Goal: Information Seeking & Learning: Learn about a topic

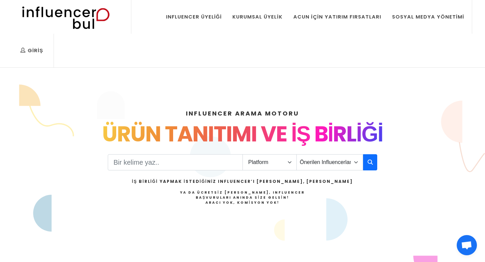
select select "12"
click at [296, 154] on select "Önerilen Influencerlar Aile & [PERSON_NAME] & [PERSON_NAME] [PERSON_NAME] & Giy…" at bounding box center [329, 162] width 67 height 16
click at [274, 157] on select "Platform Instagram Facebook Youtube Tiktok Twitter Twitch" at bounding box center [270, 162] width 54 height 16
select select "1"
click at [243, 154] on select "Platform Instagram Facebook Youtube Tiktok Twitter Twitch" at bounding box center [270, 162] width 54 height 16
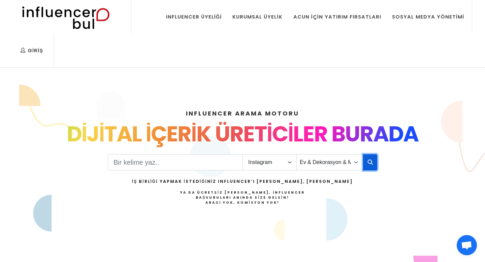
click at [370, 158] on icon "button" at bounding box center [369, 162] width 5 height 8
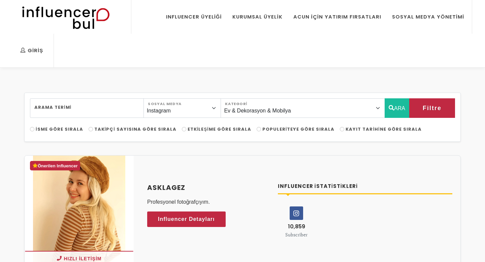
select select "12"
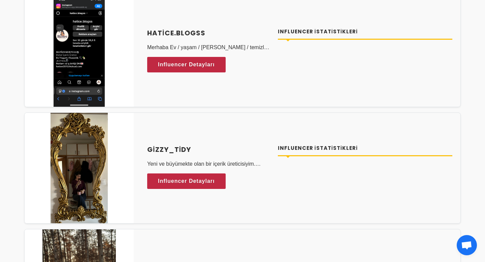
scroll to position [3356, 0]
